Goal: Information Seeking & Learning: Learn about a topic

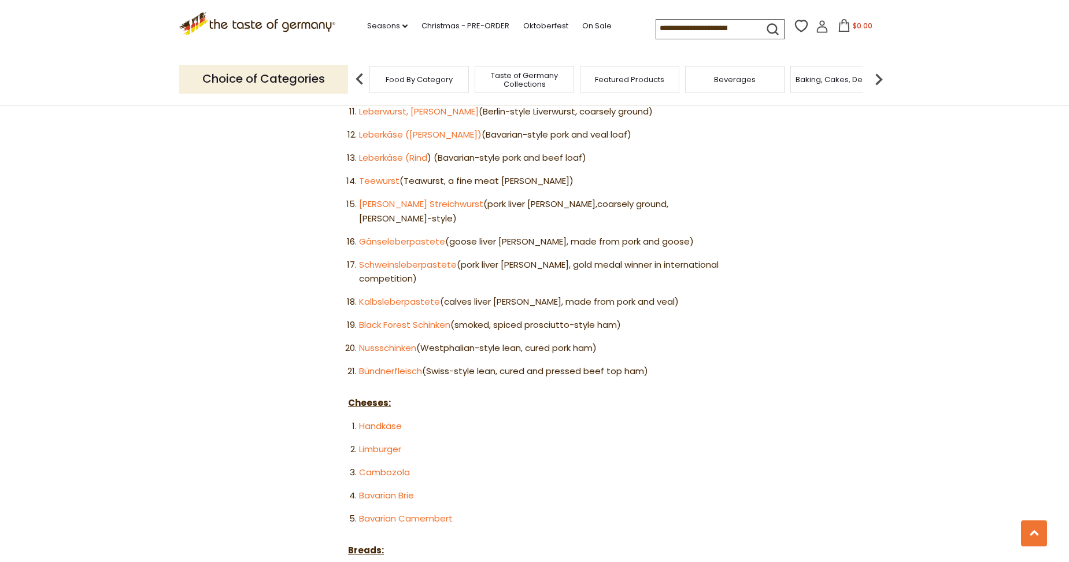
scroll to position [867, 0]
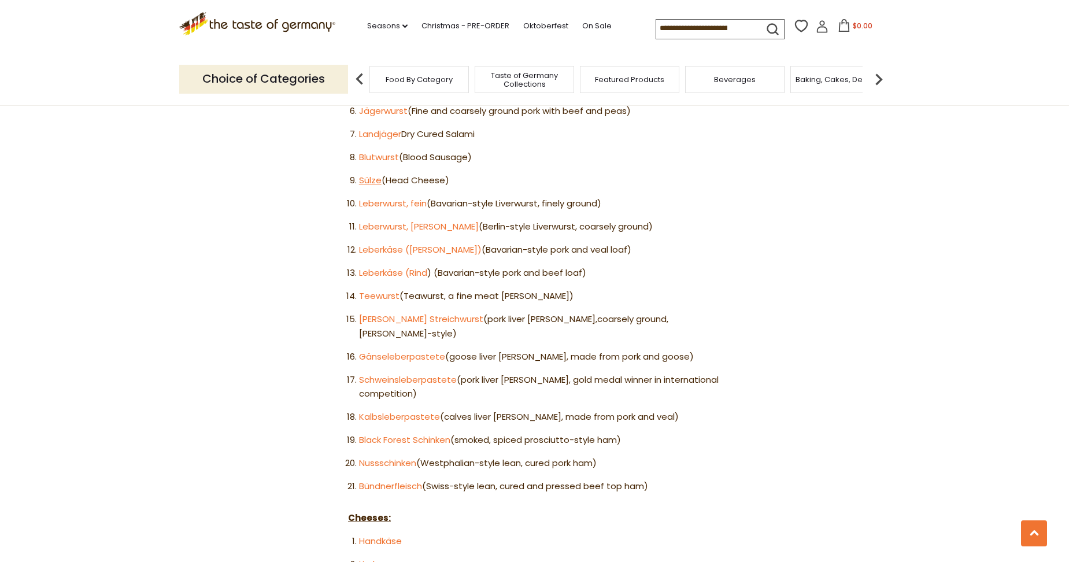
click at [360, 174] on link "Sülze" at bounding box center [370, 180] width 23 height 12
click at [383, 151] on link "Blutwurst" at bounding box center [379, 157] width 40 height 12
click at [392, 128] on link "Landjäger" at bounding box center [380, 134] width 42 height 12
click at [390, 243] on link "Leberkäse (Kalb)" at bounding box center [420, 249] width 123 height 12
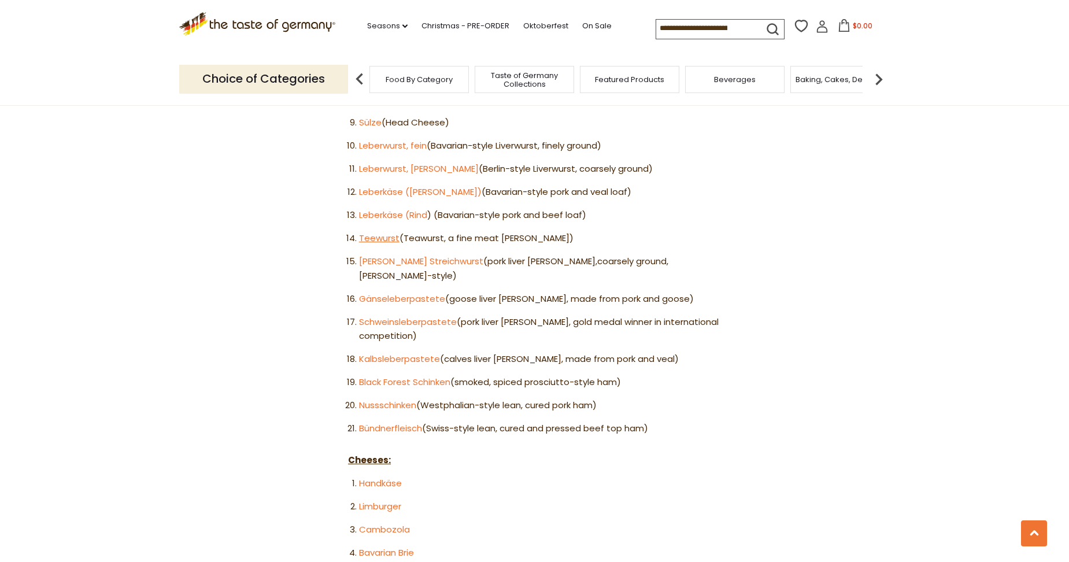
click at [364, 232] on link "Teewurst" at bounding box center [379, 238] width 40 height 12
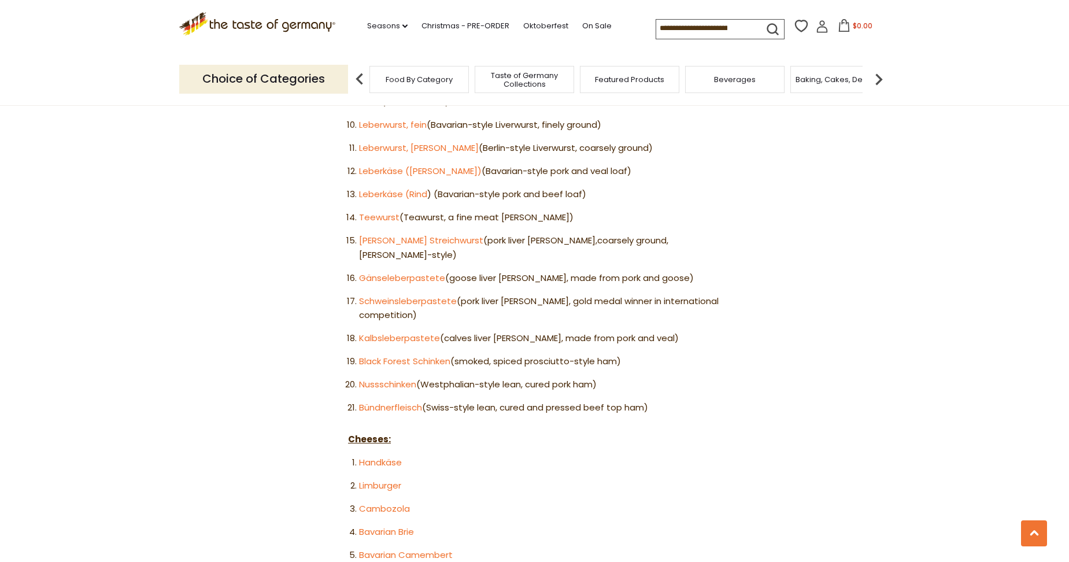
scroll to position [983, 0]
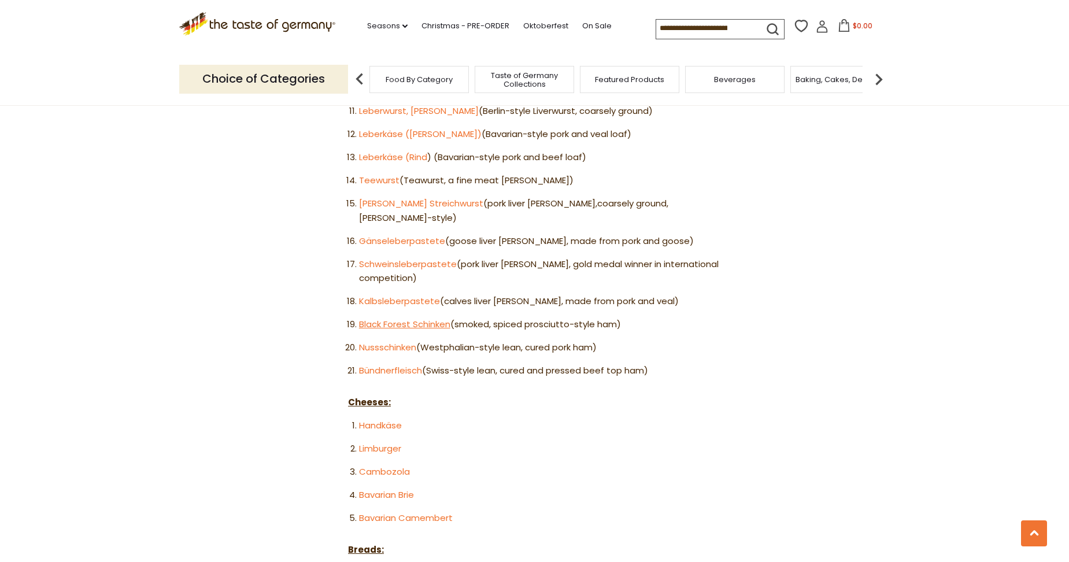
click at [393, 318] on link "Black Forest Schinken" at bounding box center [404, 324] width 91 height 12
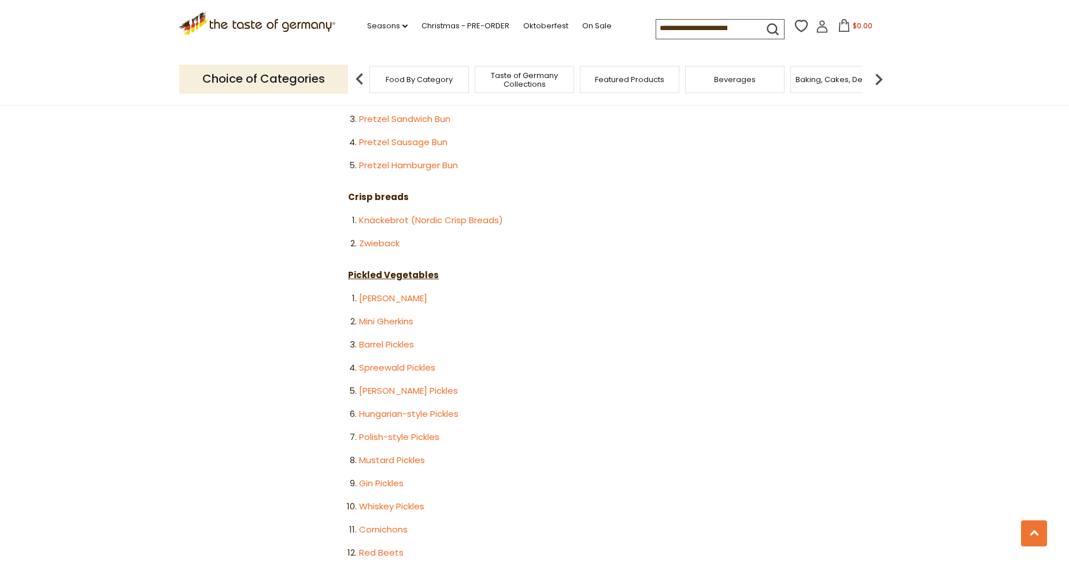
scroll to position [1792, 0]
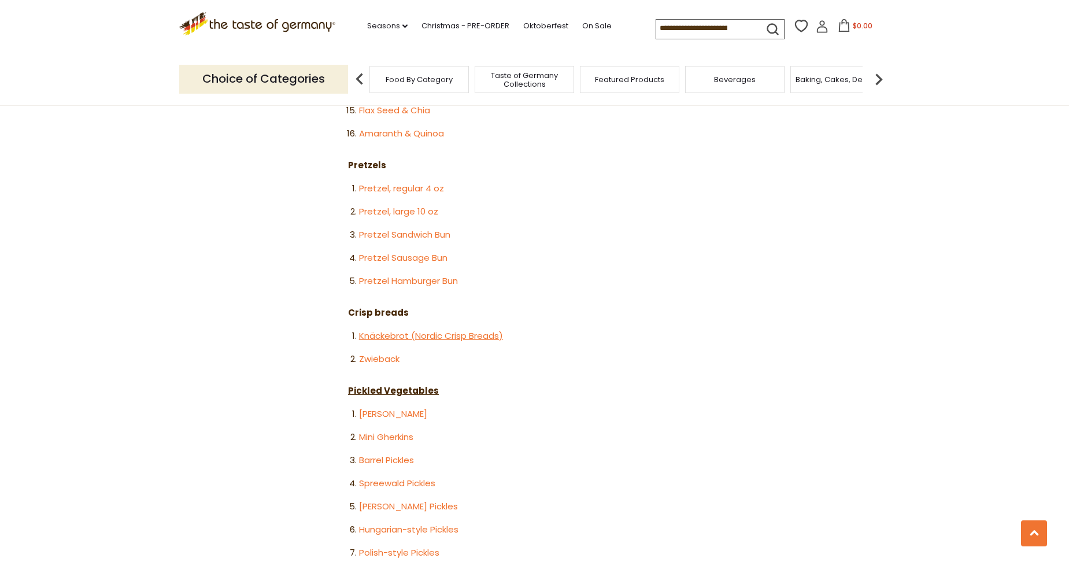
click at [390, 330] on link "Knäckebrot (Nordic Crisp Breads)" at bounding box center [431, 336] width 144 height 12
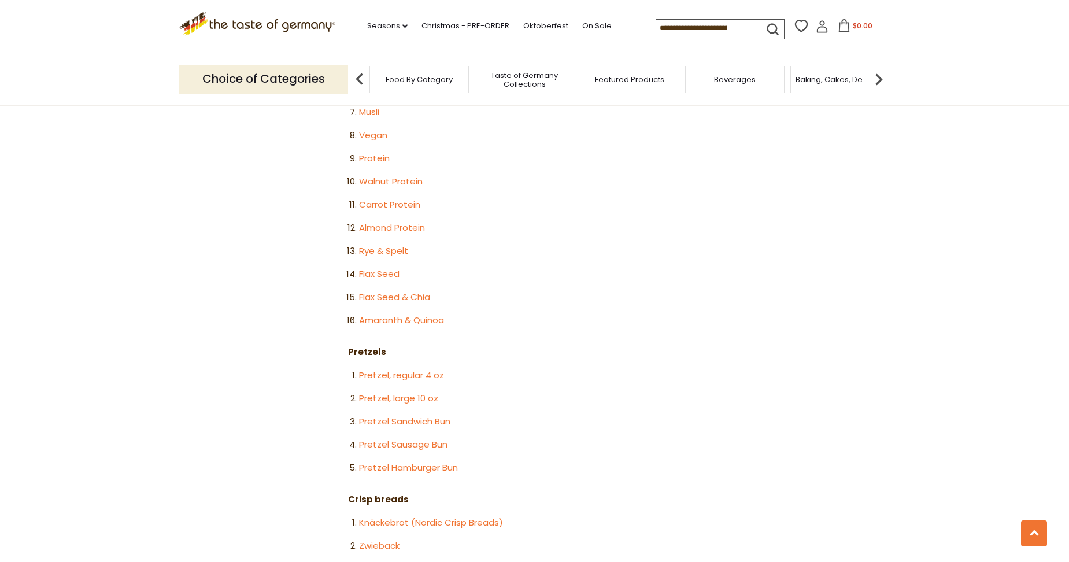
scroll to position [1561, 0]
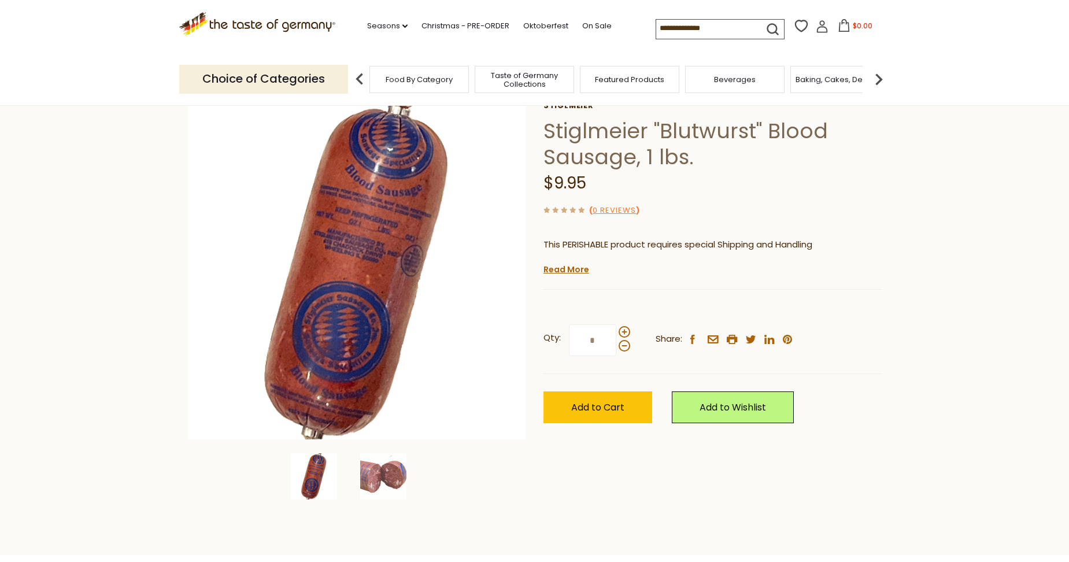
scroll to position [58, 0]
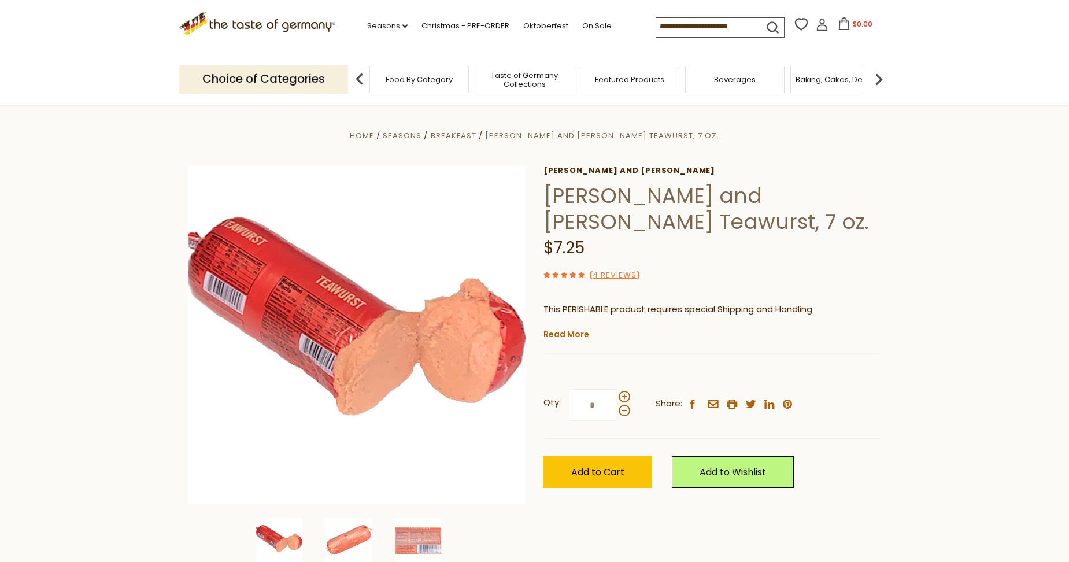
scroll to position [58, 0]
